Goal: Task Accomplishment & Management: Manage account settings

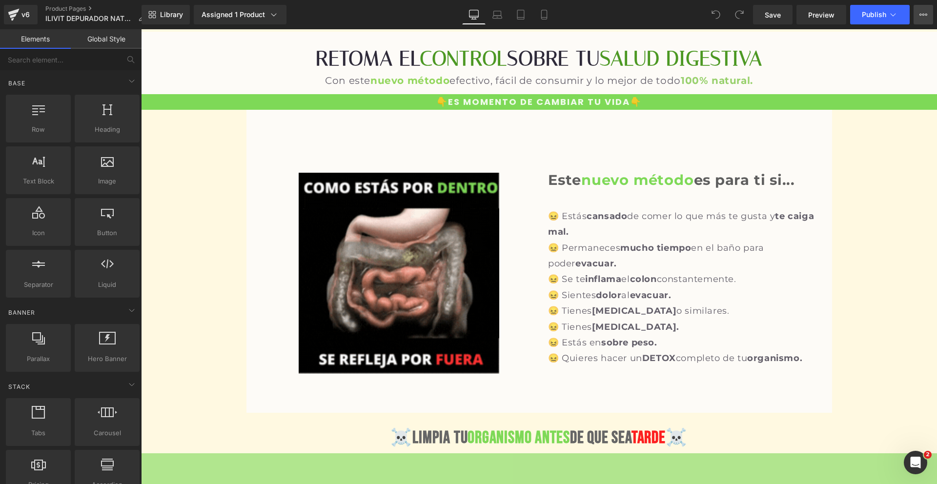
click at [931, 14] on div "Save Preview Publish Scheduled View Live Page View with current Template Save T…" at bounding box center [843, 15] width 188 height 20
click at [931, 14] on button "View Live Page View with current Template Save Template to Library Schedule Pub…" at bounding box center [924, 15] width 20 height 20
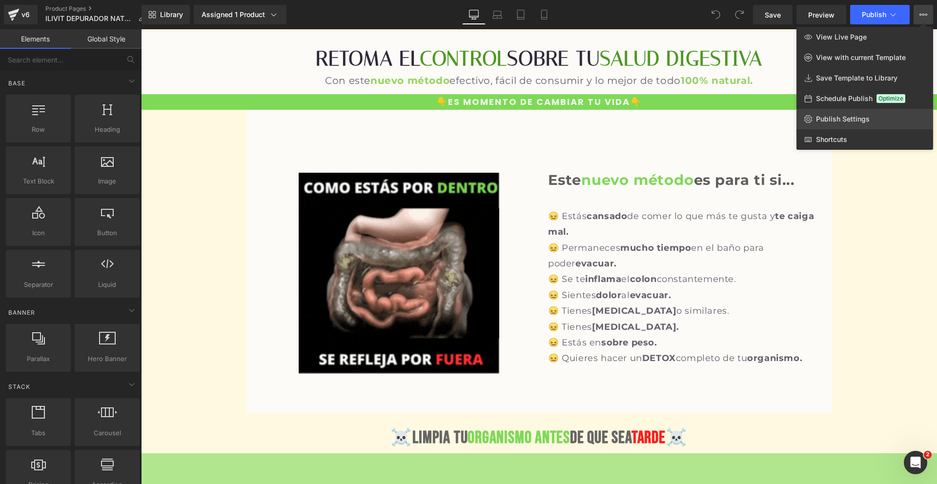
click at [871, 118] on link "Publish Settings" at bounding box center [865, 119] width 137 height 21
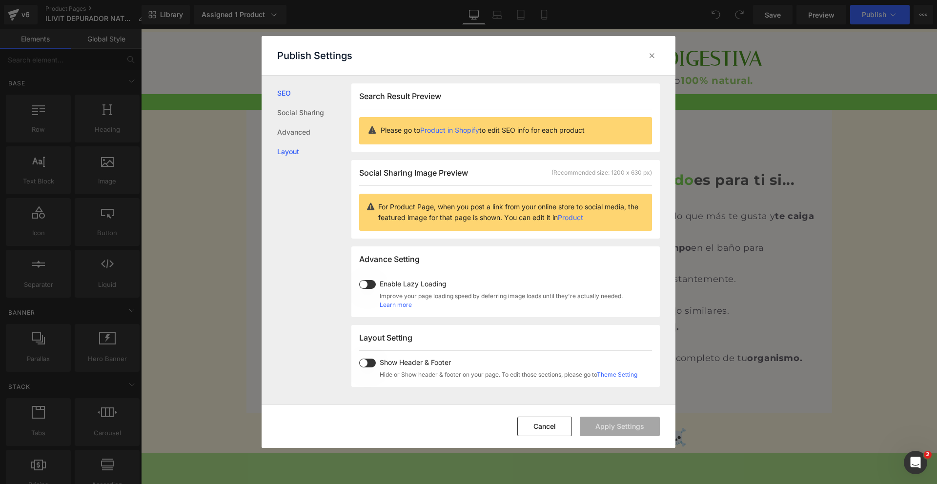
click at [289, 144] on link "Layout" at bounding box center [314, 152] width 74 height 20
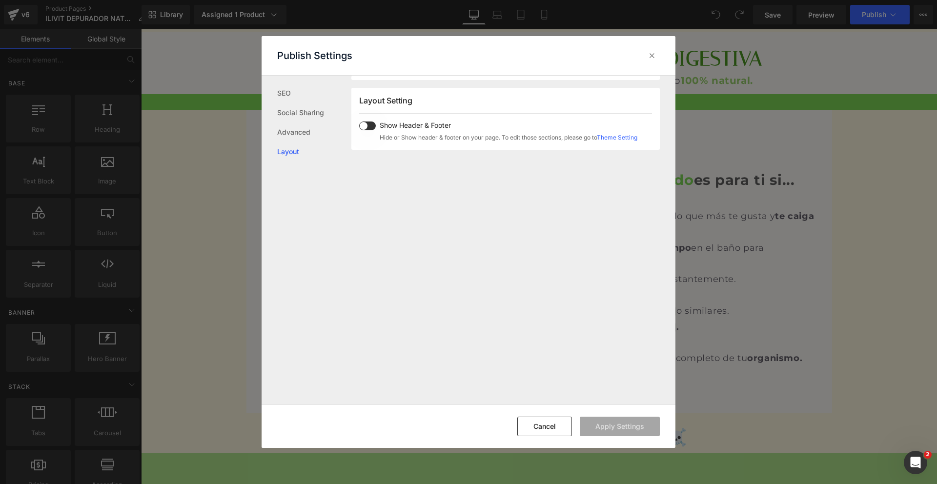
scroll to position [242, 0]
click at [288, 139] on link "Advanced" at bounding box center [314, 133] width 74 height 20
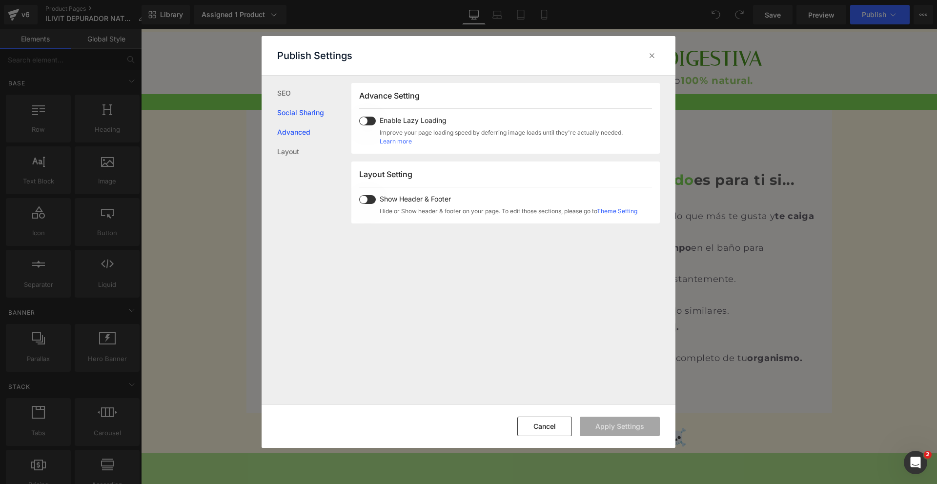
click at [302, 116] on link "Social Sharing" at bounding box center [314, 113] width 74 height 20
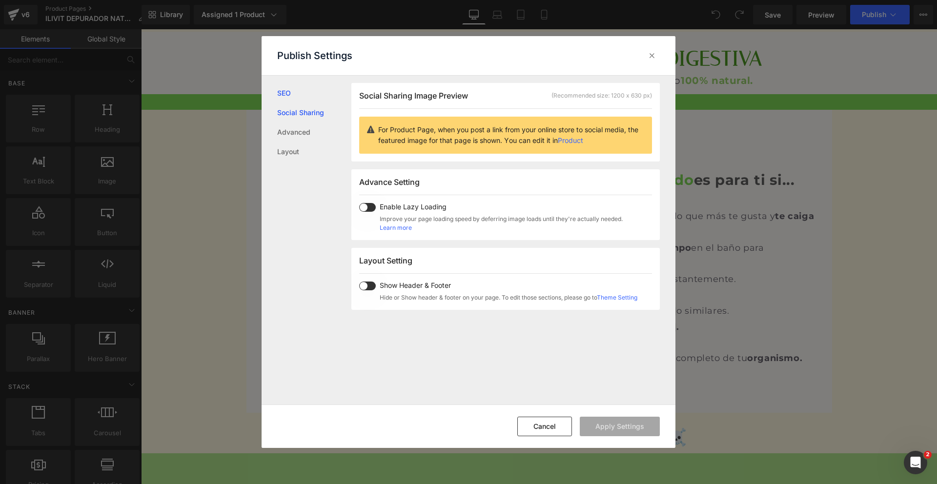
click at [296, 98] on link "SEO" at bounding box center [314, 93] width 74 height 20
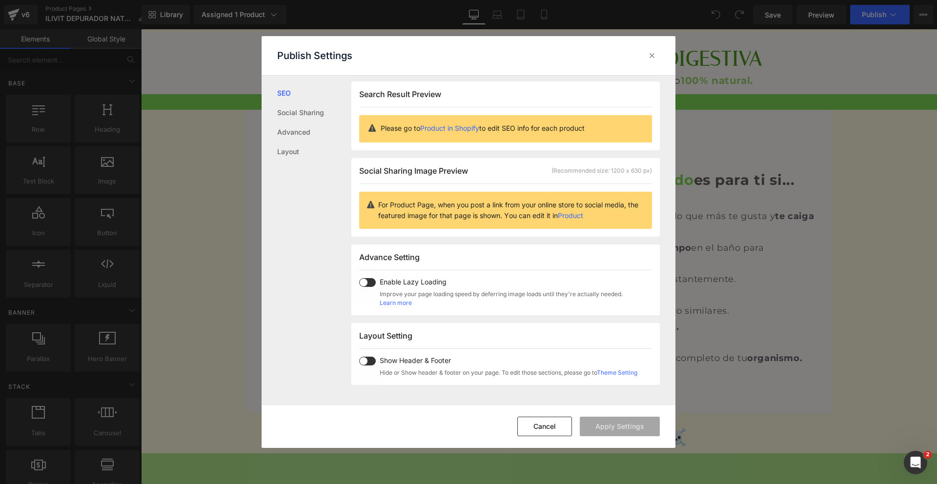
scroll to position [0, 0]
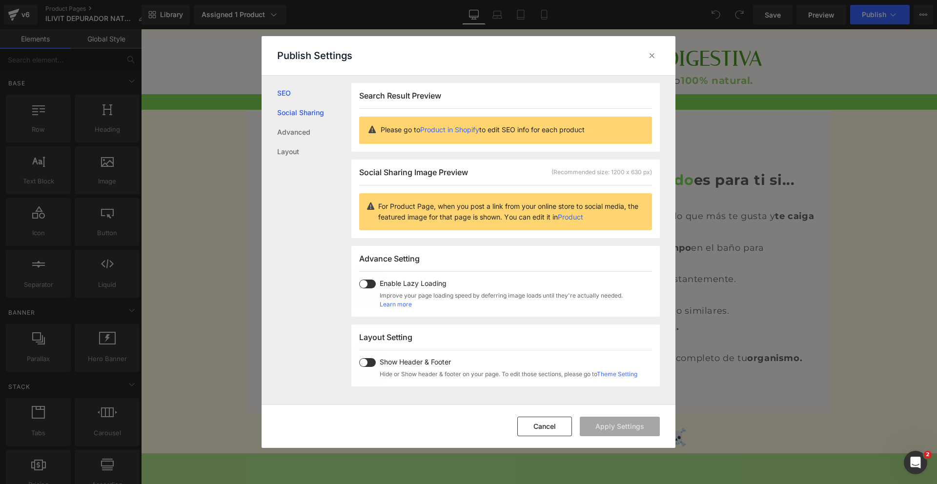
click at [295, 110] on link "Social Sharing" at bounding box center [314, 113] width 74 height 20
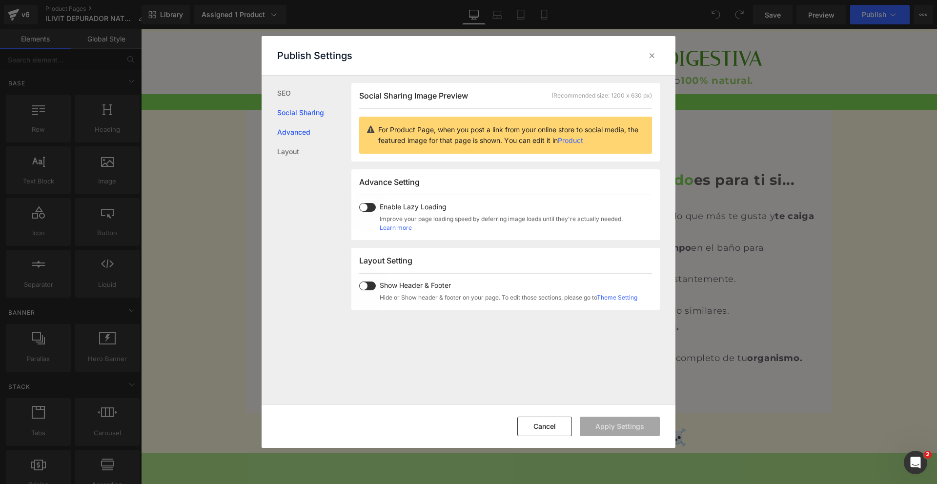
click at [296, 133] on link "Advanced" at bounding box center [314, 133] width 74 height 20
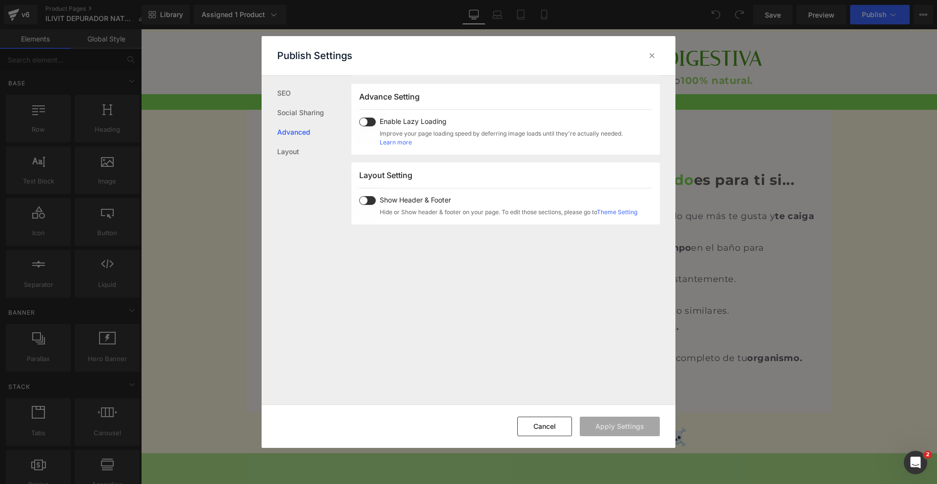
scroll to position [164, 0]
click at [294, 139] on link "Advanced" at bounding box center [314, 133] width 74 height 20
click at [295, 147] on link "Layout" at bounding box center [314, 152] width 74 height 20
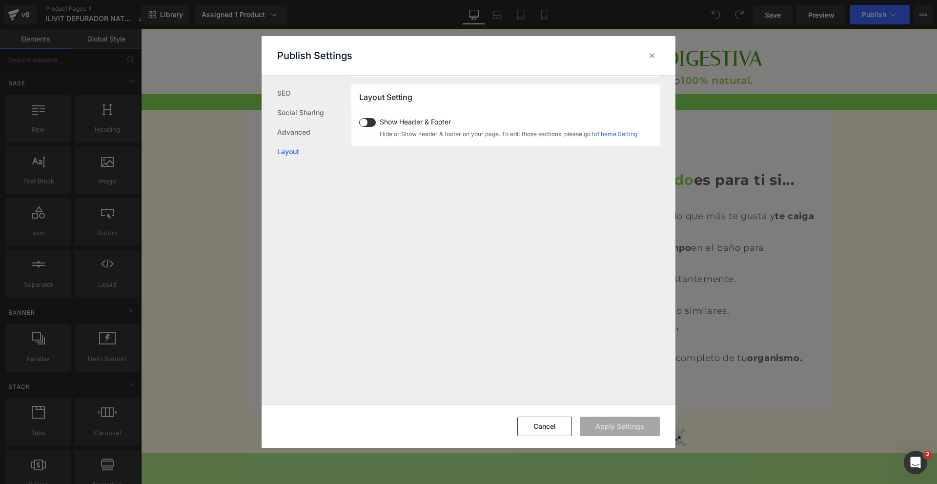
scroll to position [242, 0]
click at [551, 429] on button "Cancel" at bounding box center [545, 427] width 55 height 20
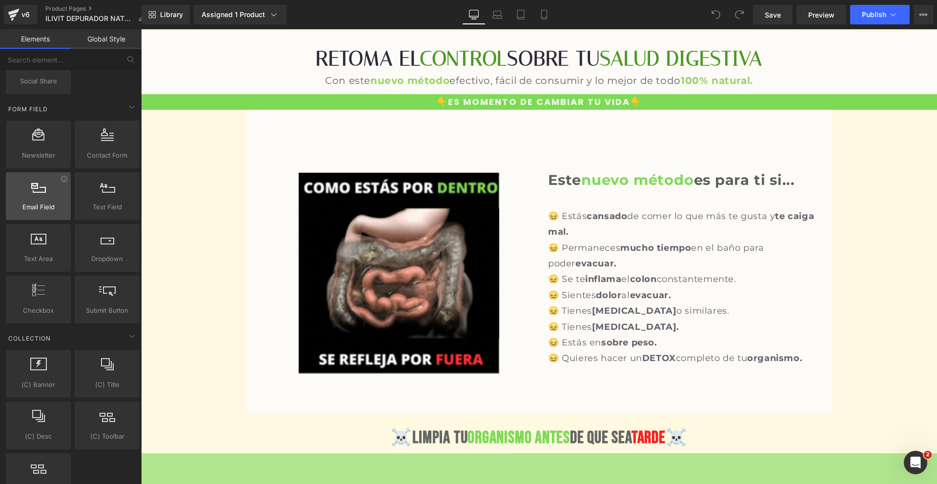
scroll to position [1739, 0]
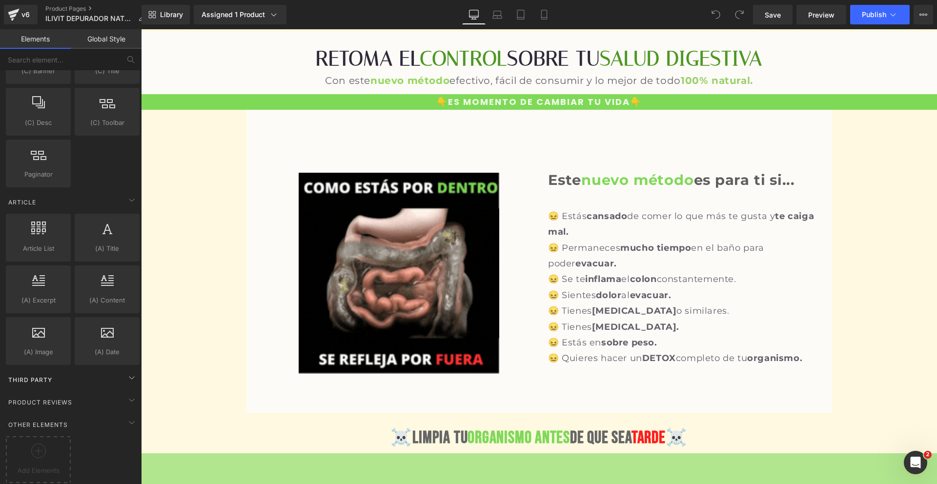
click at [88, 373] on div "Third Party" at bounding box center [73, 380] width 138 height 20
click at [91, 394] on div "Product Reviews" at bounding box center [73, 403] width 138 height 20
click at [97, 415] on div "Other Elements" at bounding box center [73, 425] width 138 height 20
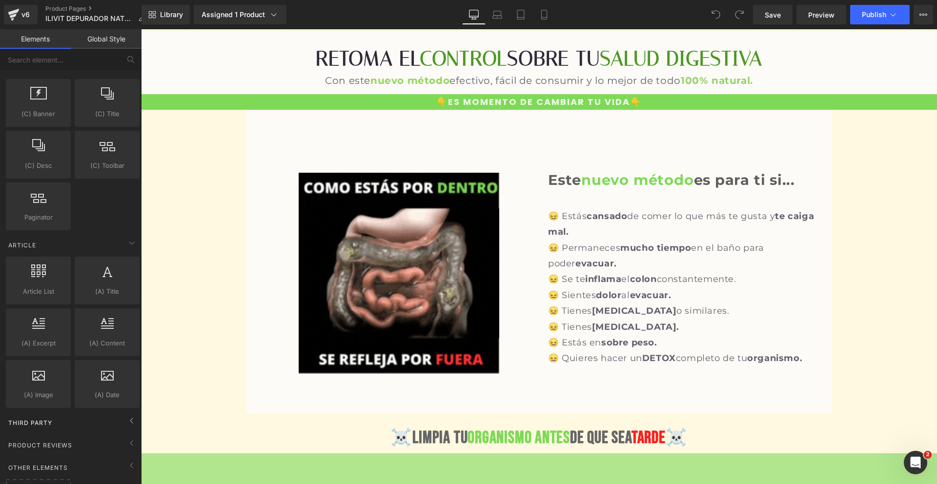
scroll to position [1689, 0]
